Goal: Task Accomplishment & Management: Use online tool/utility

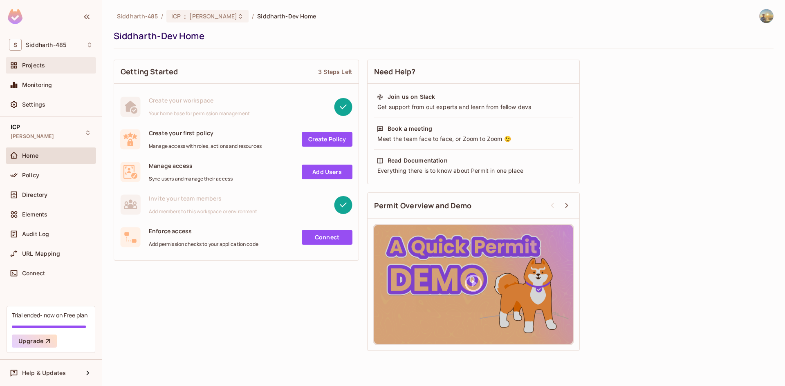
click at [54, 64] on div "Projects" at bounding box center [57, 65] width 71 height 7
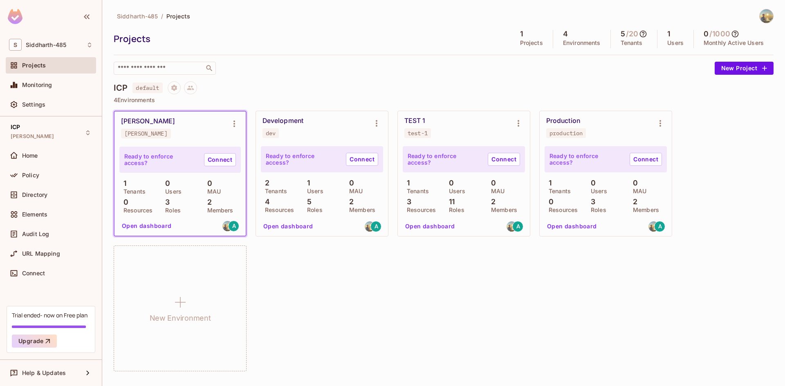
click at [179, 134] on div "Siddharth-[PERSON_NAME]-dev" at bounding box center [173, 127] width 105 height 21
click at [163, 123] on div "[PERSON_NAME]" at bounding box center [148, 121] width 54 height 8
click at [152, 229] on button "Open dashboard" at bounding box center [147, 226] width 56 height 13
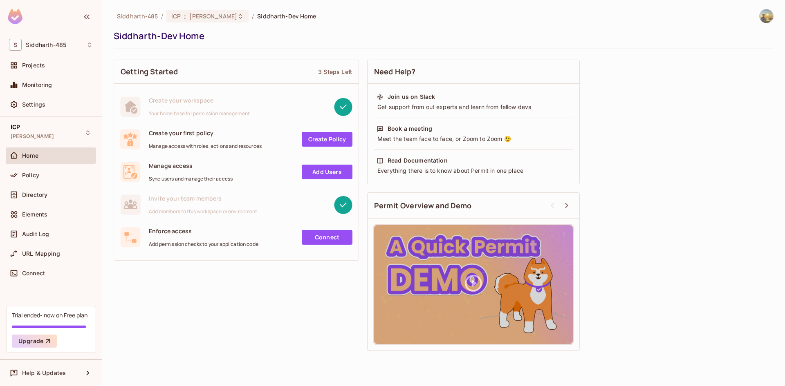
click at [321, 238] on link "Connect" at bounding box center [327, 237] width 51 height 15
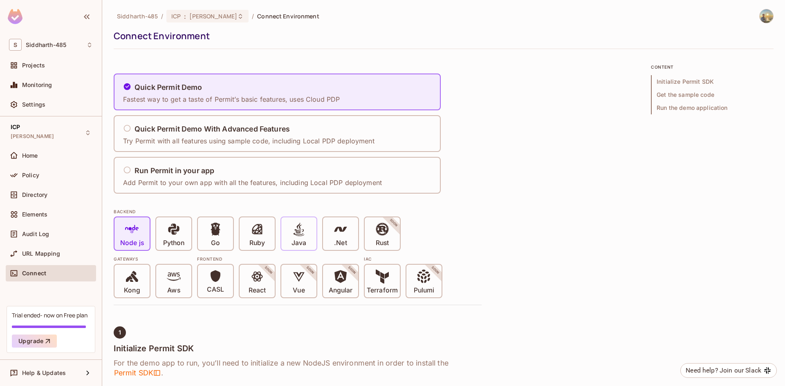
click at [306, 234] on span "Java" at bounding box center [299, 234] width 15 height 25
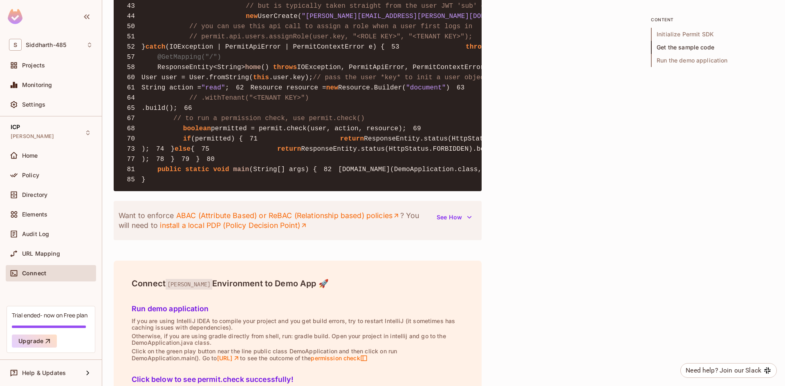
scroll to position [900, 0]
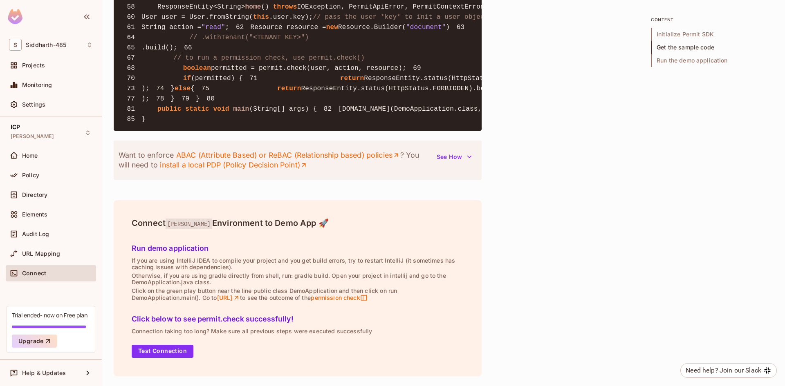
scroll to position [1449, 0]
click at [162, 353] on button "Test Connection" at bounding box center [163, 351] width 62 height 13
click at [45, 99] on div "Settings" at bounding box center [51, 105] width 90 height 16
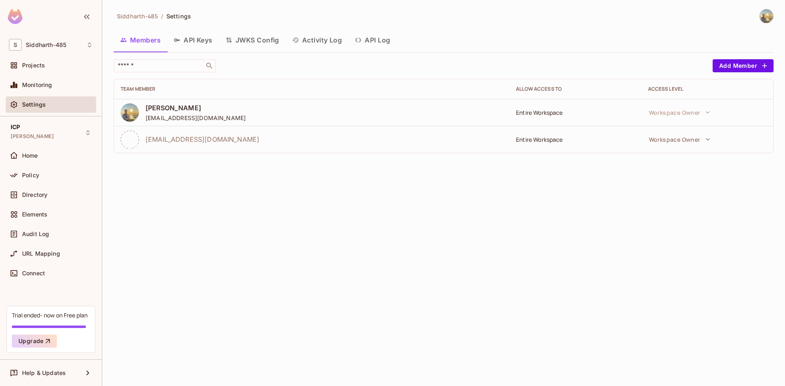
click at [187, 43] on button "API Keys" at bounding box center [193, 40] width 52 height 20
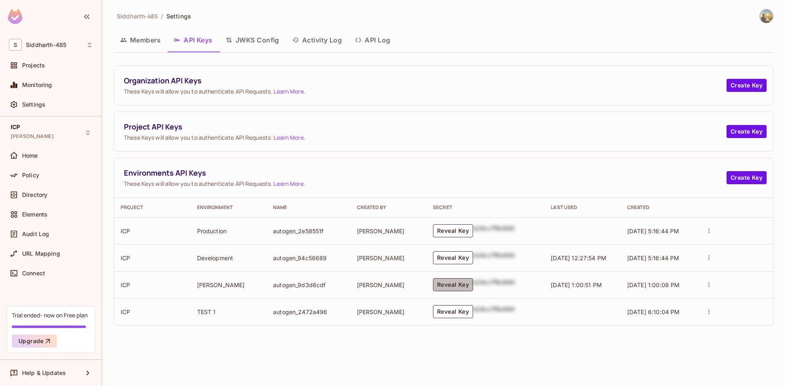
click at [451, 283] on button "Reveal Key" at bounding box center [453, 285] width 40 height 13
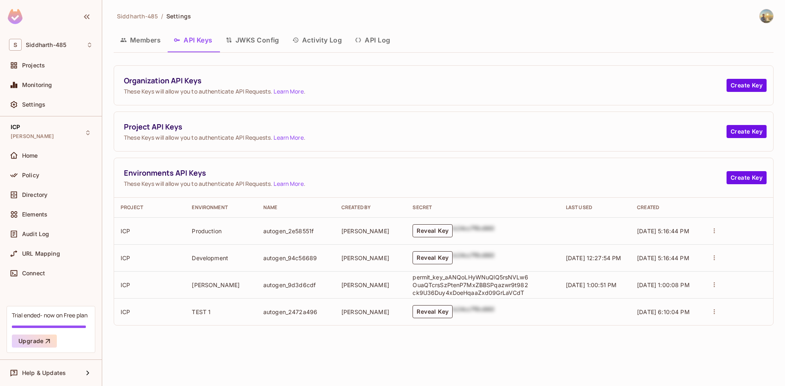
click at [451, 283] on p "permit_key_aANQoLHyWNuQlQ5rsNVLw6OuaQTcrsSzPtenP7MxZBBSPqazwr9t982ck9U36Duy4xDo…" at bounding box center [472, 285] width 119 height 23
copy p "permit_key_aANQoLHyWNuQlQ5rsNVLw6OuaQTcrsSzPtenP7MxZBBSPqazwr9t982ck9U36Duy4xDo…"
click at [50, 73] on div "Projects" at bounding box center [51, 65] width 90 height 16
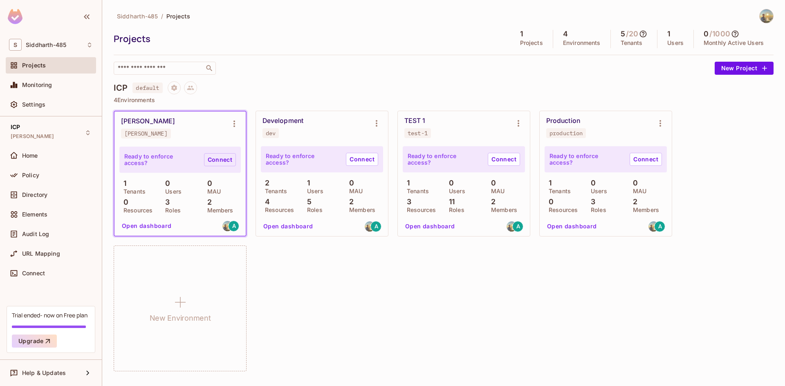
click at [209, 165] on link "Connect" at bounding box center [220, 159] width 32 height 13
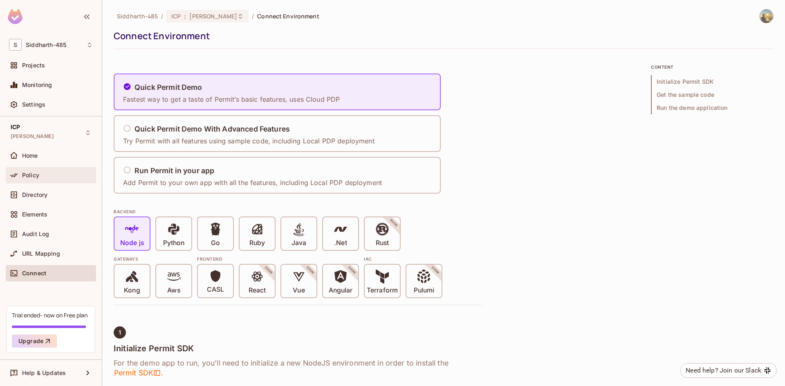
click at [56, 172] on div "Policy" at bounding box center [57, 175] width 71 height 7
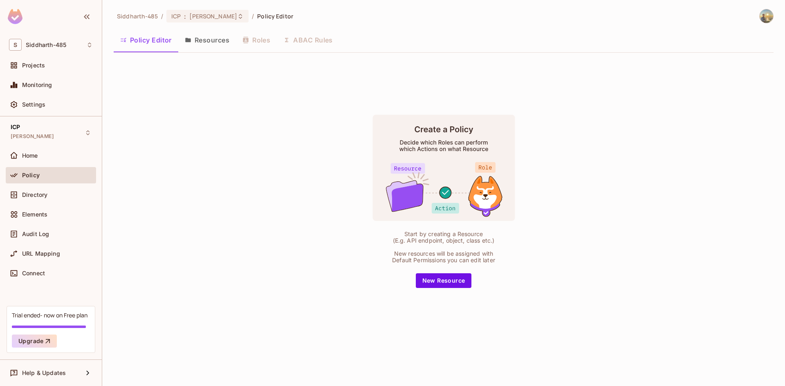
click at [221, 48] on button "Resources" at bounding box center [207, 40] width 58 height 20
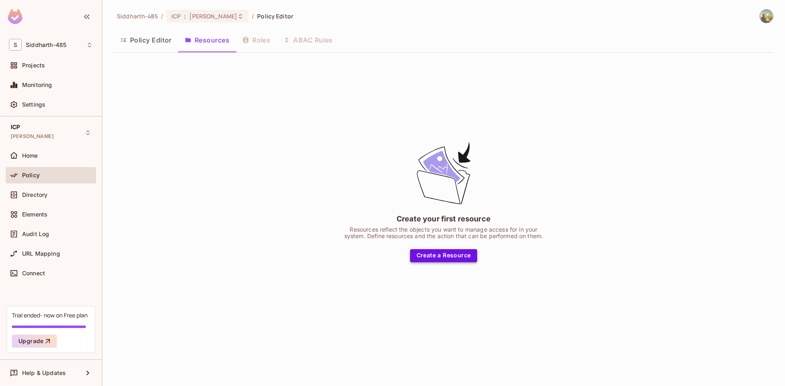
click at [419, 257] on button "Create a Resource" at bounding box center [443, 255] width 67 height 13
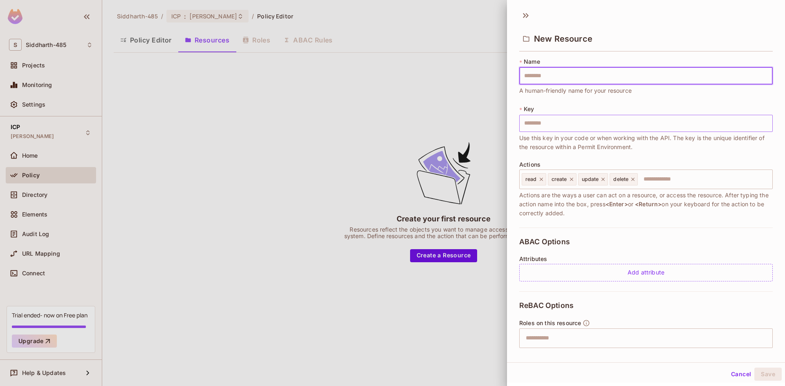
type input "*"
type input "**"
type input "***"
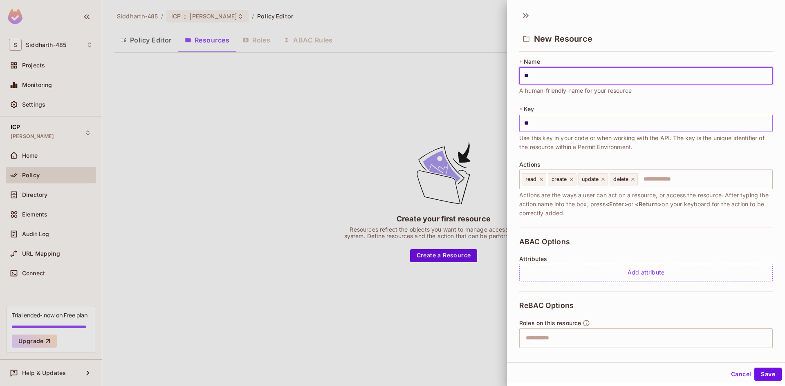
type input "***"
type input "****"
click at [764, 377] on button "Save" at bounding box center [768, 374] width 27 height 13
